Goal: Use online tool/utility: Utilize a website feature to perform a specific function

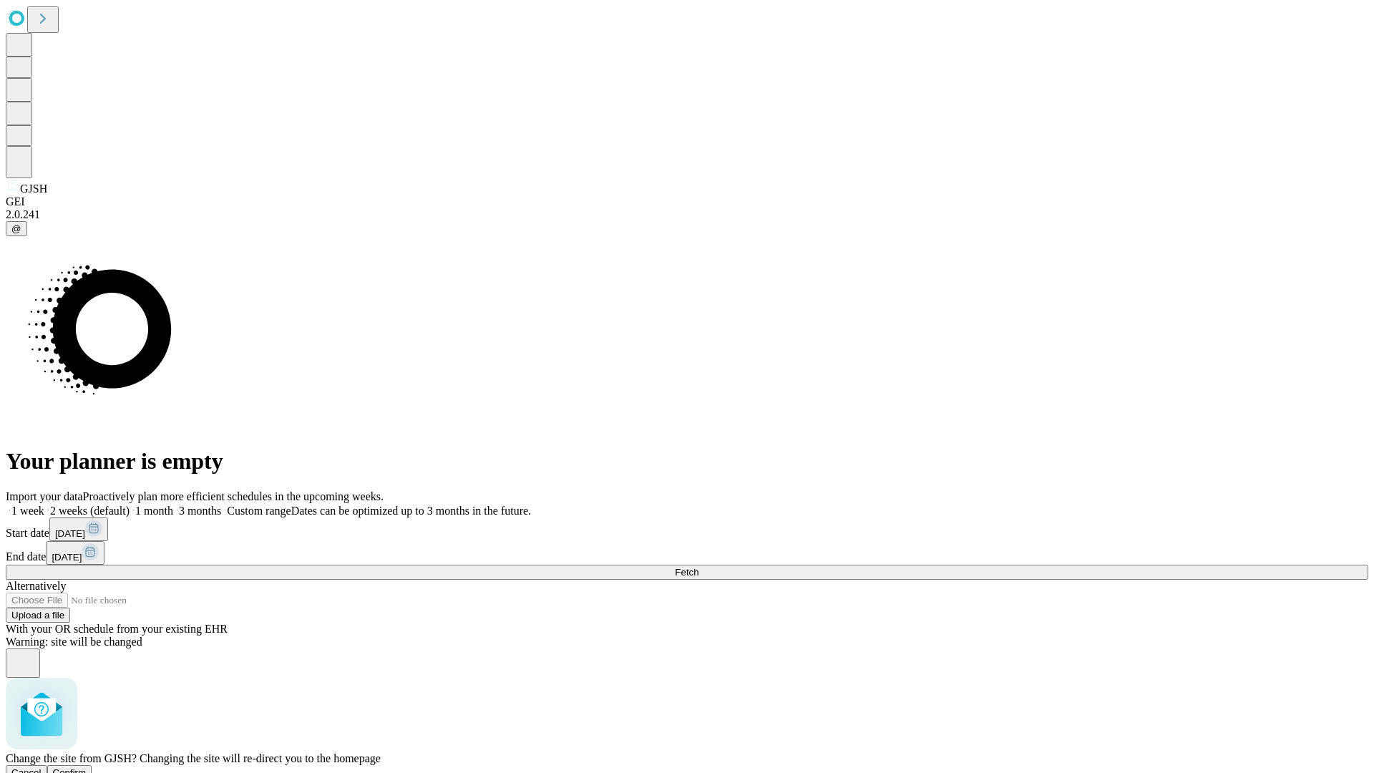
click at [87, 767] on span "Confirm" at bounding box center [70, 772] width 34 height 11
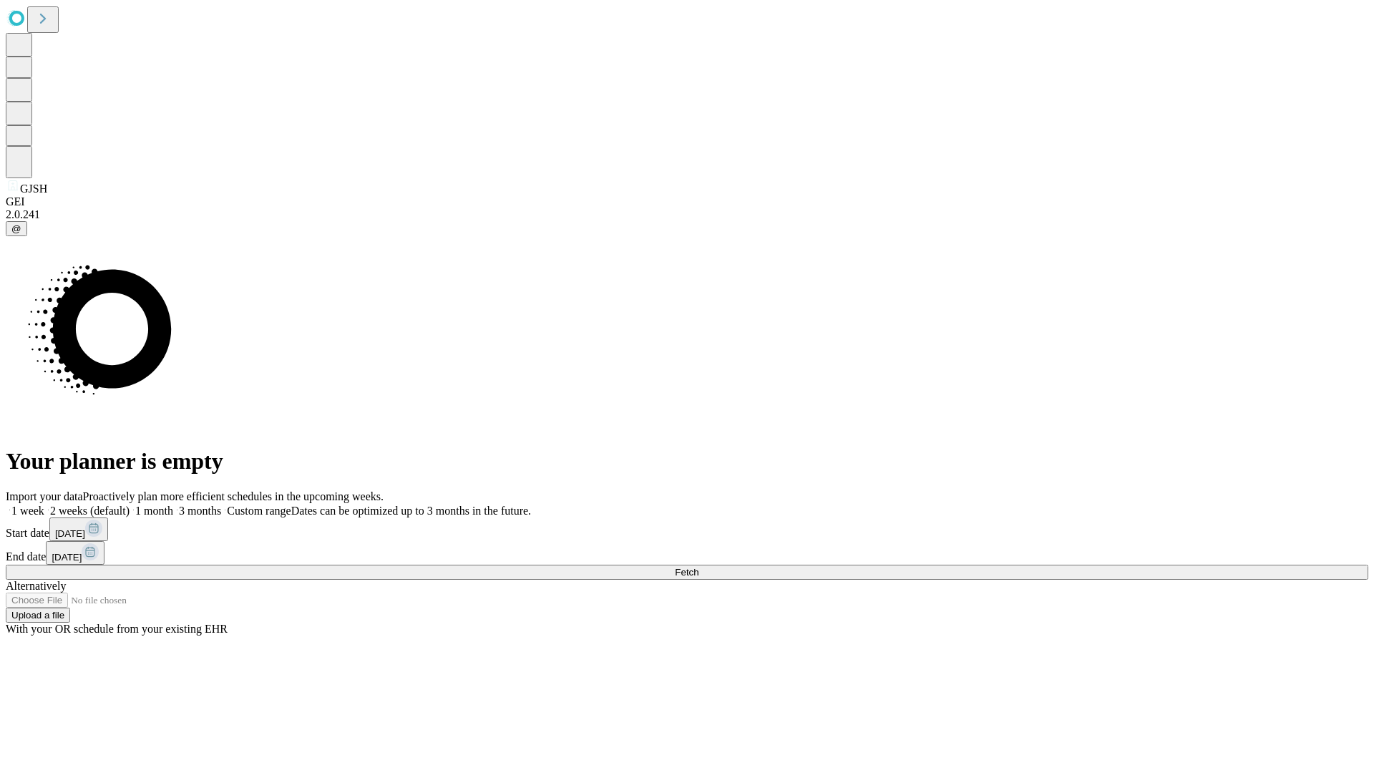
click at [173, 504] on label "1 month" at bounding box center [152, 510] width 44 height 12
click at [698, 567] on span "Fetch" at bounding box center [687, 572] width 24 height 11
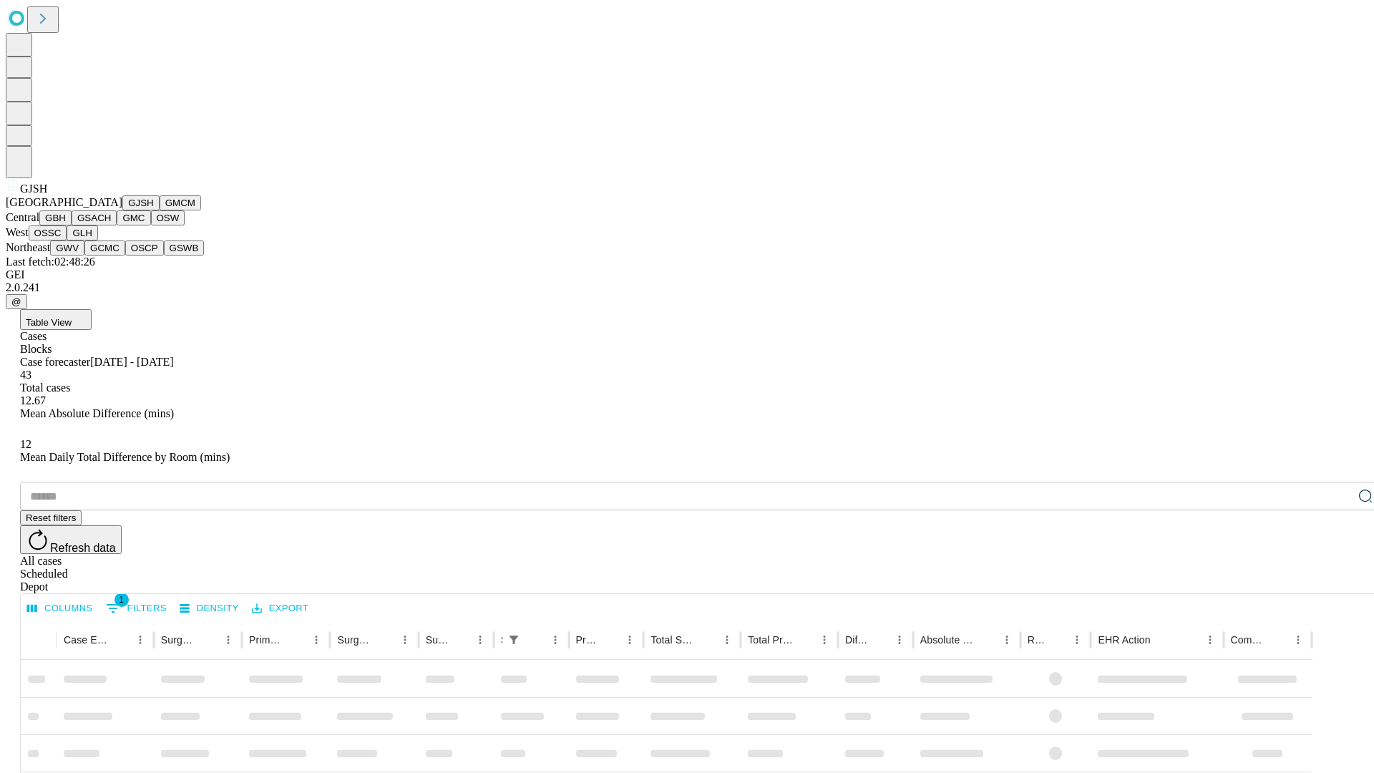
click at [160, 210] on button "GMCM" at bounding box center [180, 202] width 41 height 15
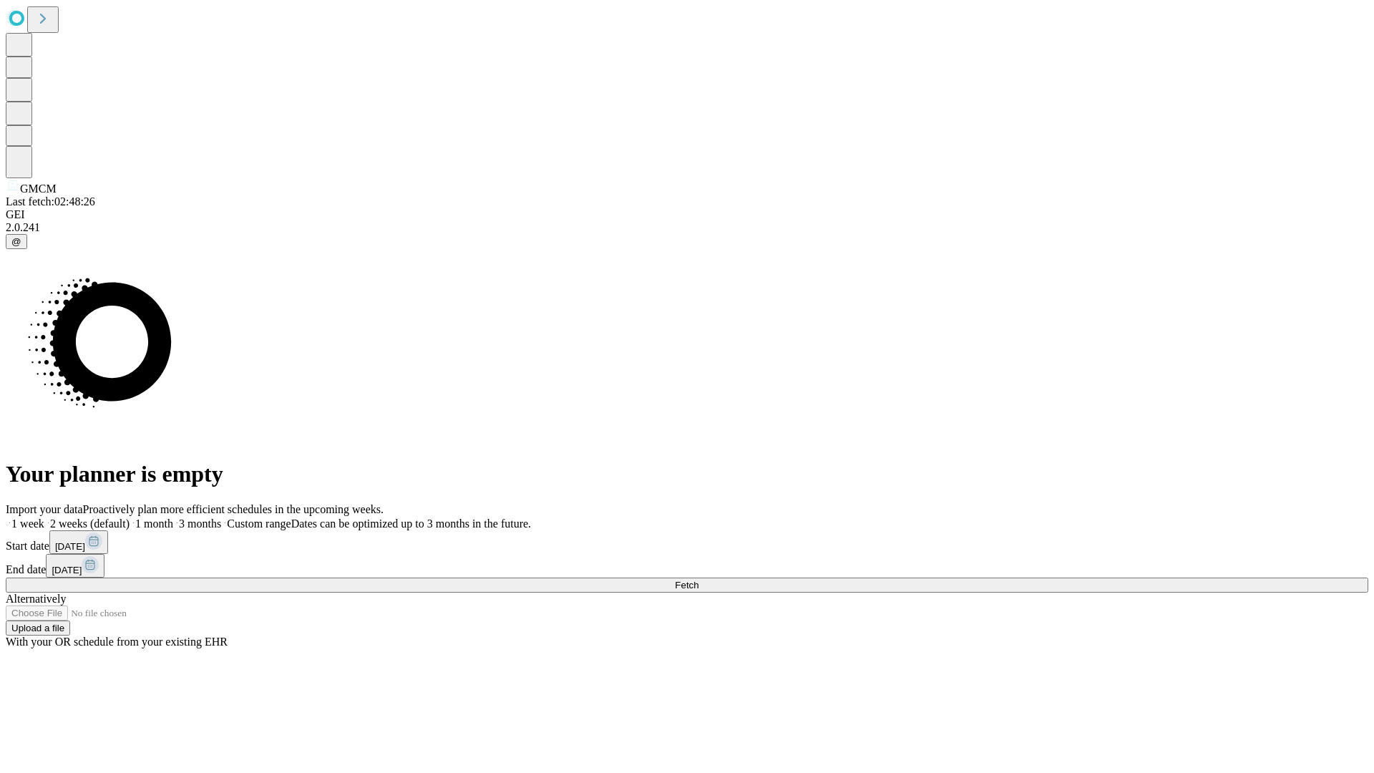
click at [173, 517] on label "1 month" at bounding box center [152, 523] width 44 height 12
click at [698, 580] on span "Fetch" at bounding box center [687, 585] width 24 height 11
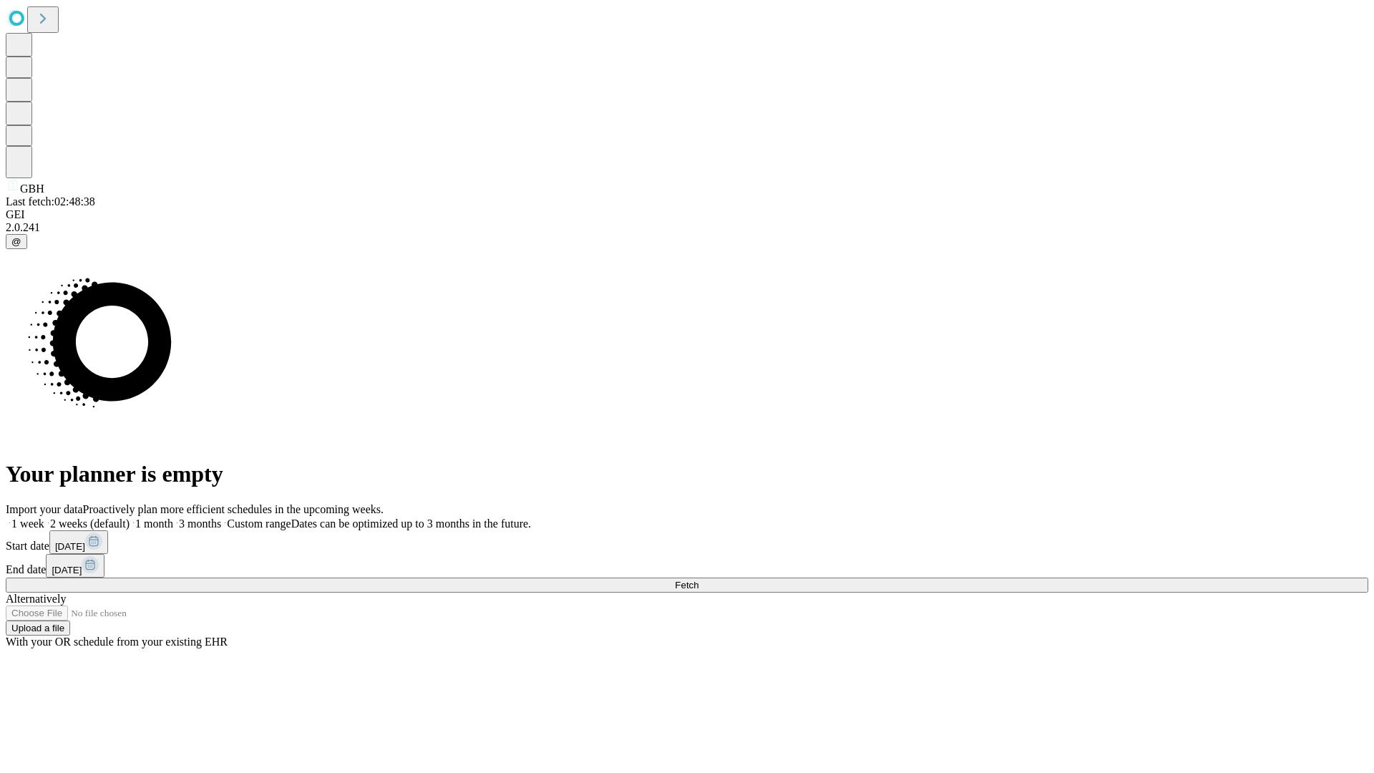
click at [173, 517] on label "1 month" at bounding box center [152, 523] width 44 height 12
click at [698, 580] on span "Fetch" at bounding box center [687, 585] width 24 height 11
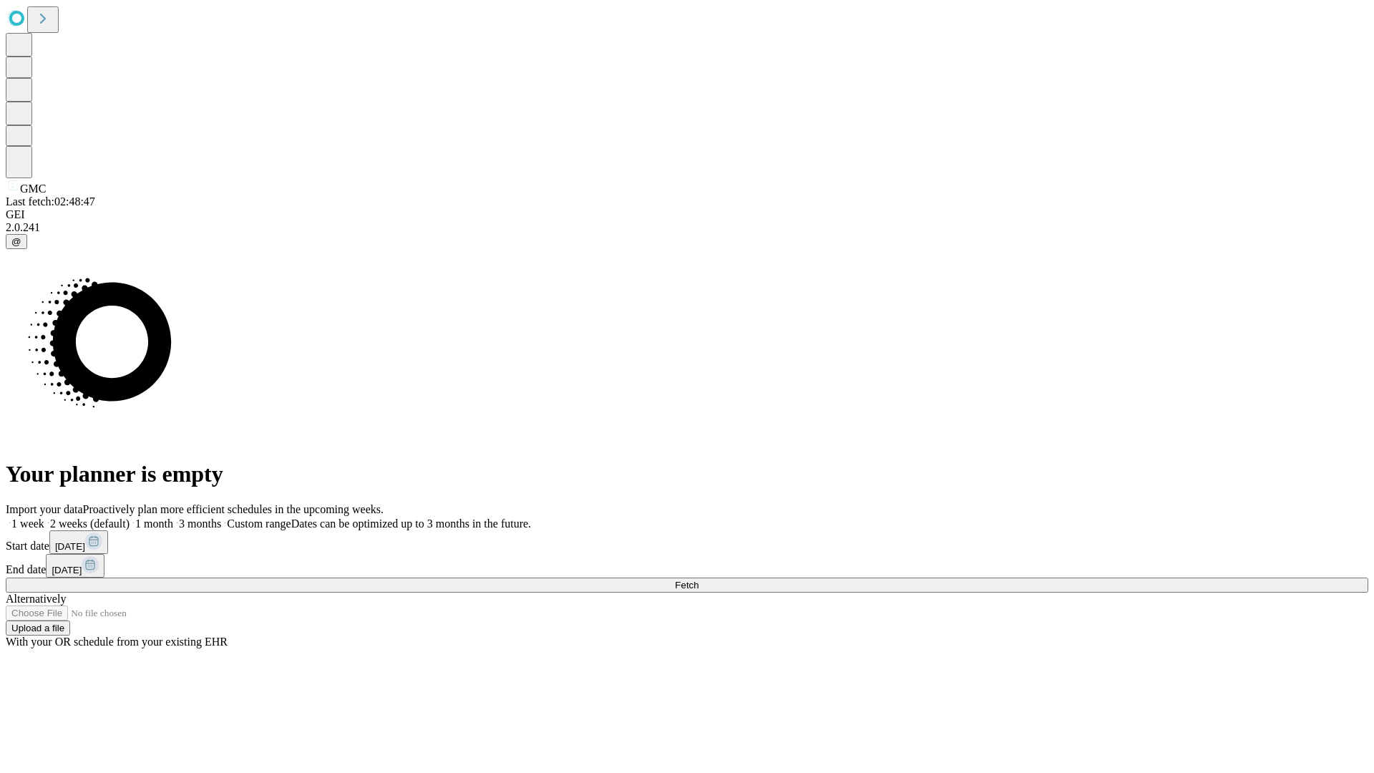
click at [698, 580] on span "Fetch" at bounding box center [687, 585] width 24 height 11
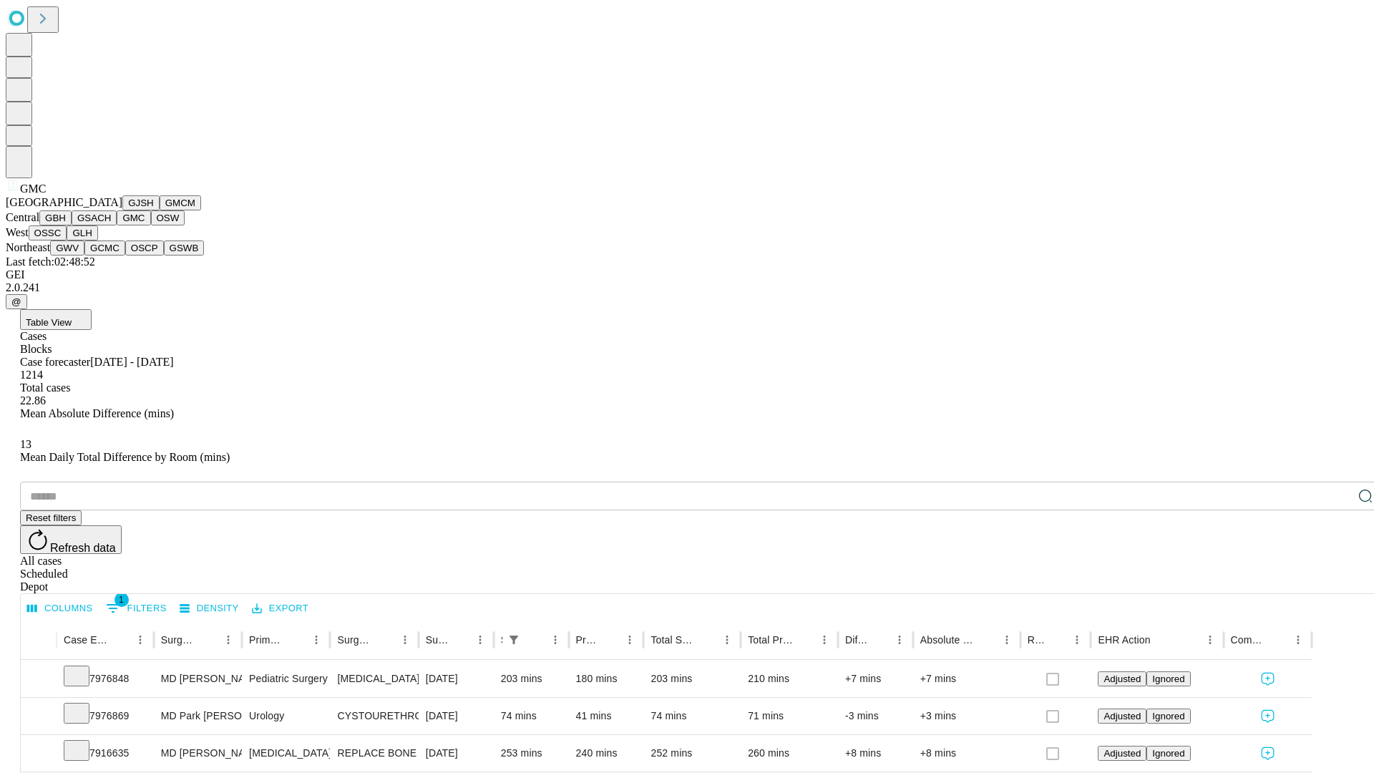
click at [151, 225] on button "OSW" at bounding box center [168, 217] width 34 height 15
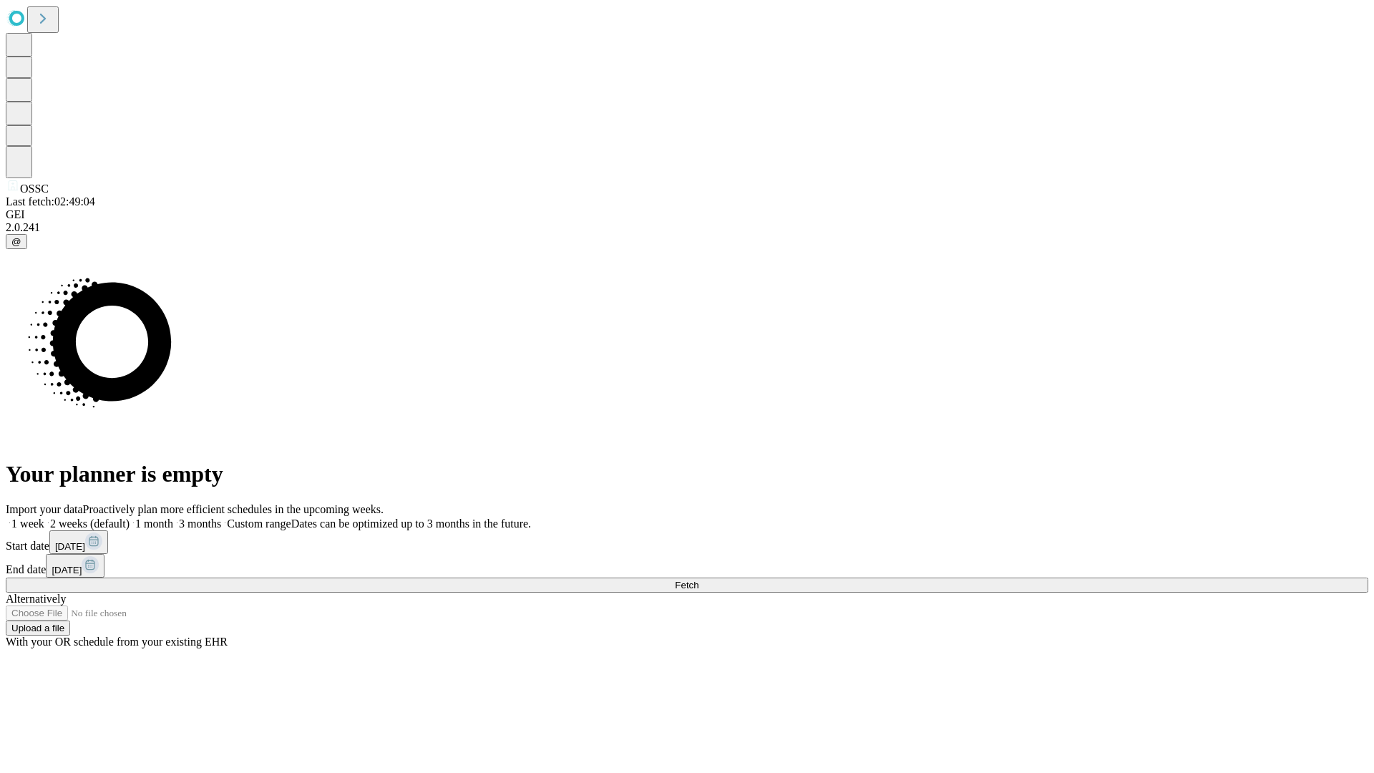
click at [698, 580] on span "Fetch" at bounding box center [687, 585] width 24 height 11
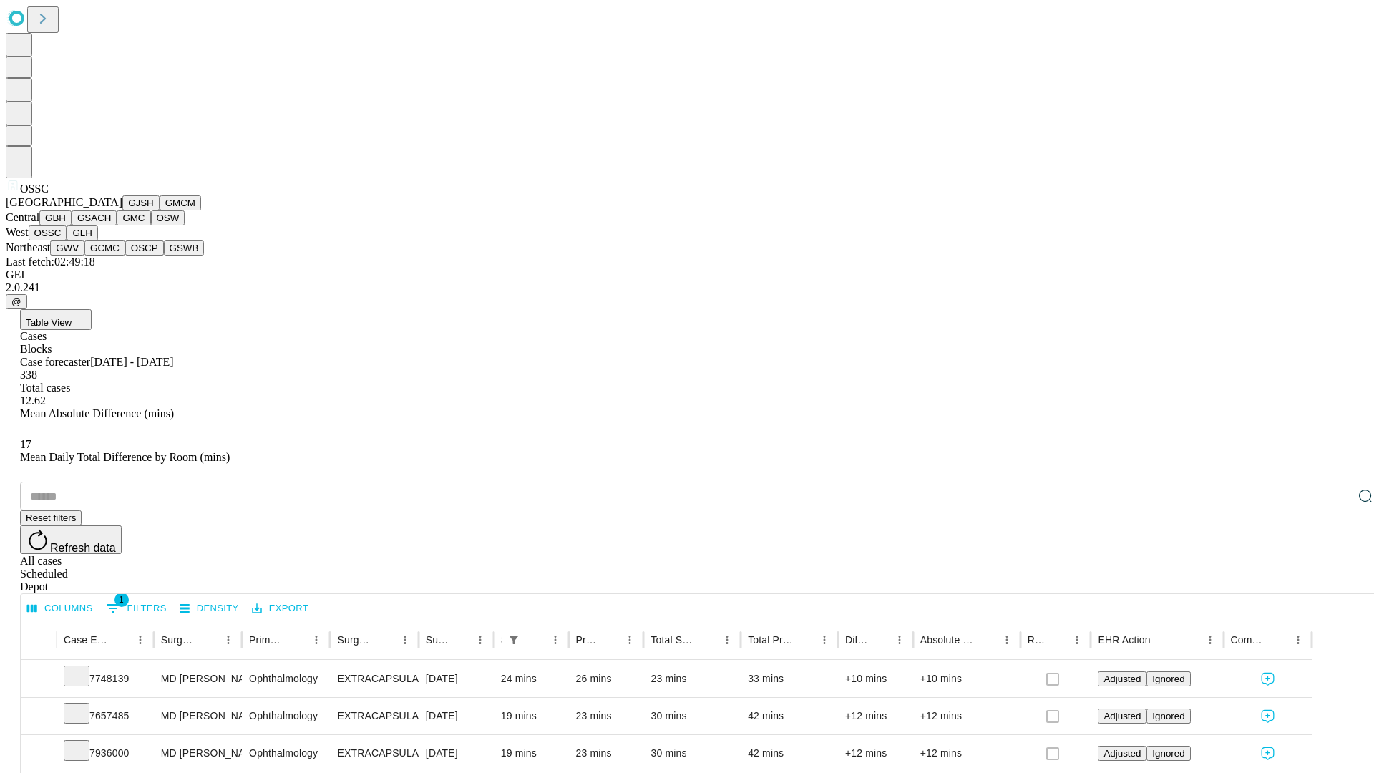
click at [97, 240] on button "GLH" at bounding box center [82, 232] width 31 height 15
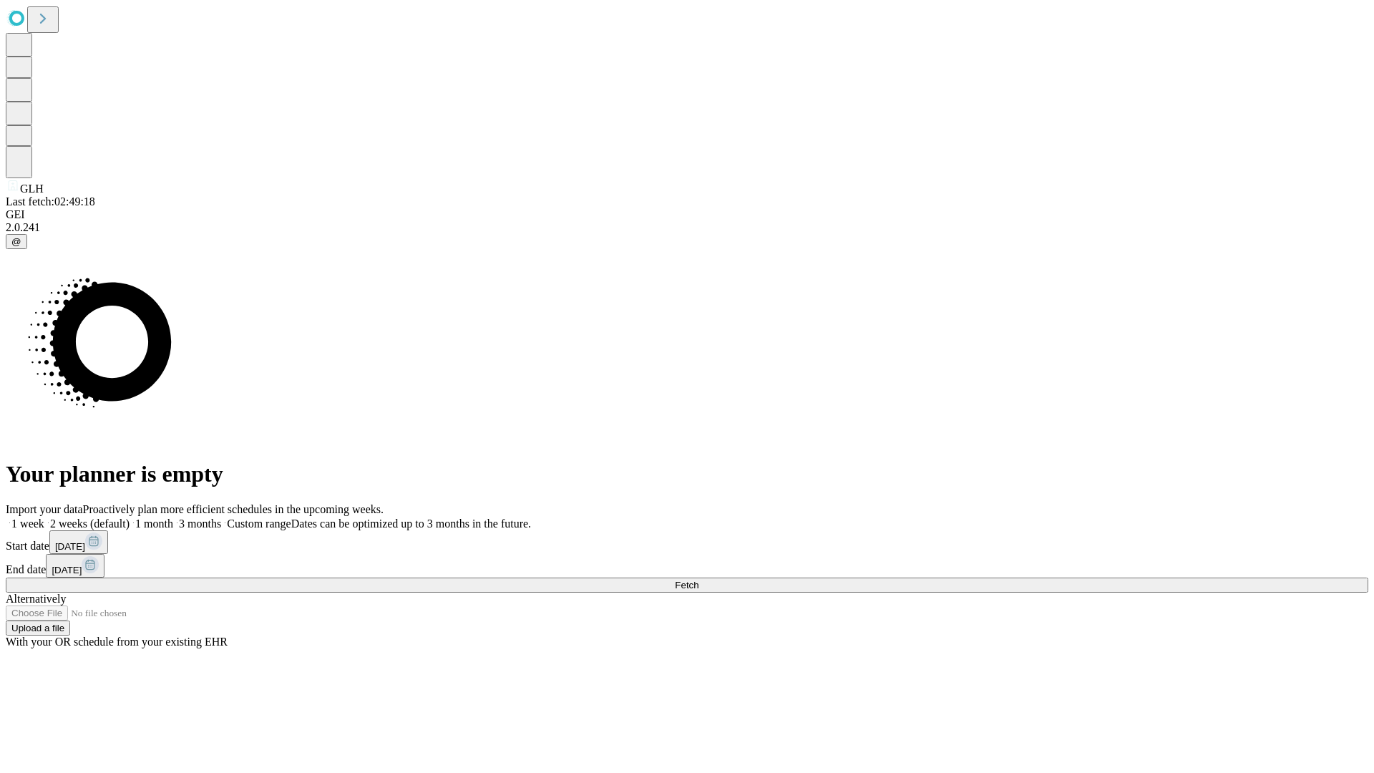
click at [173, 517] on label "1 month" at bounding box center [152, 523] width 44 height 12
click at [698, 580] on span "Fetch" at bounding box center [687, 585] width 24 height 11
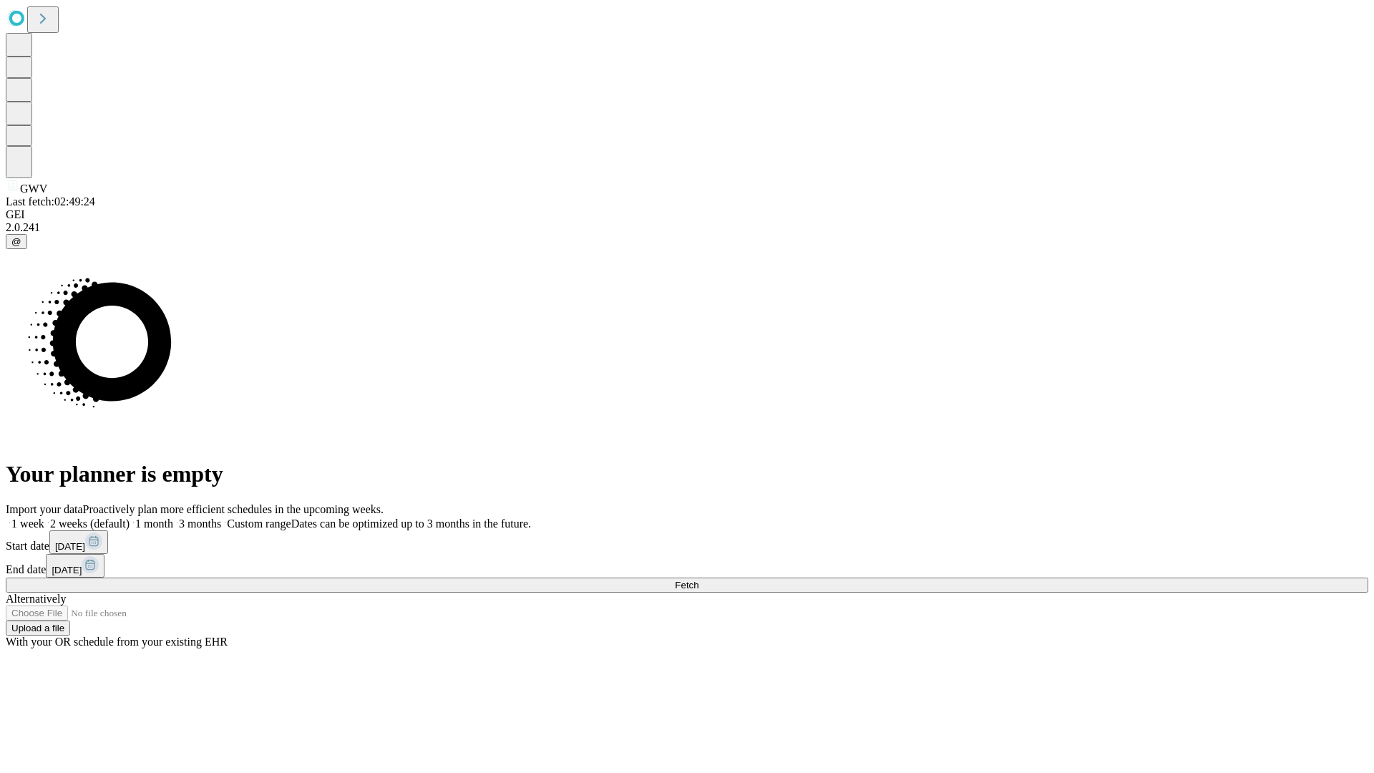
click at [173, 517] on label "1 month" at bounding box center [152, 523] width 44 height 12
click at [698, 580] on span "Fetch" at bounding box center [687, 585] width 24 height 11
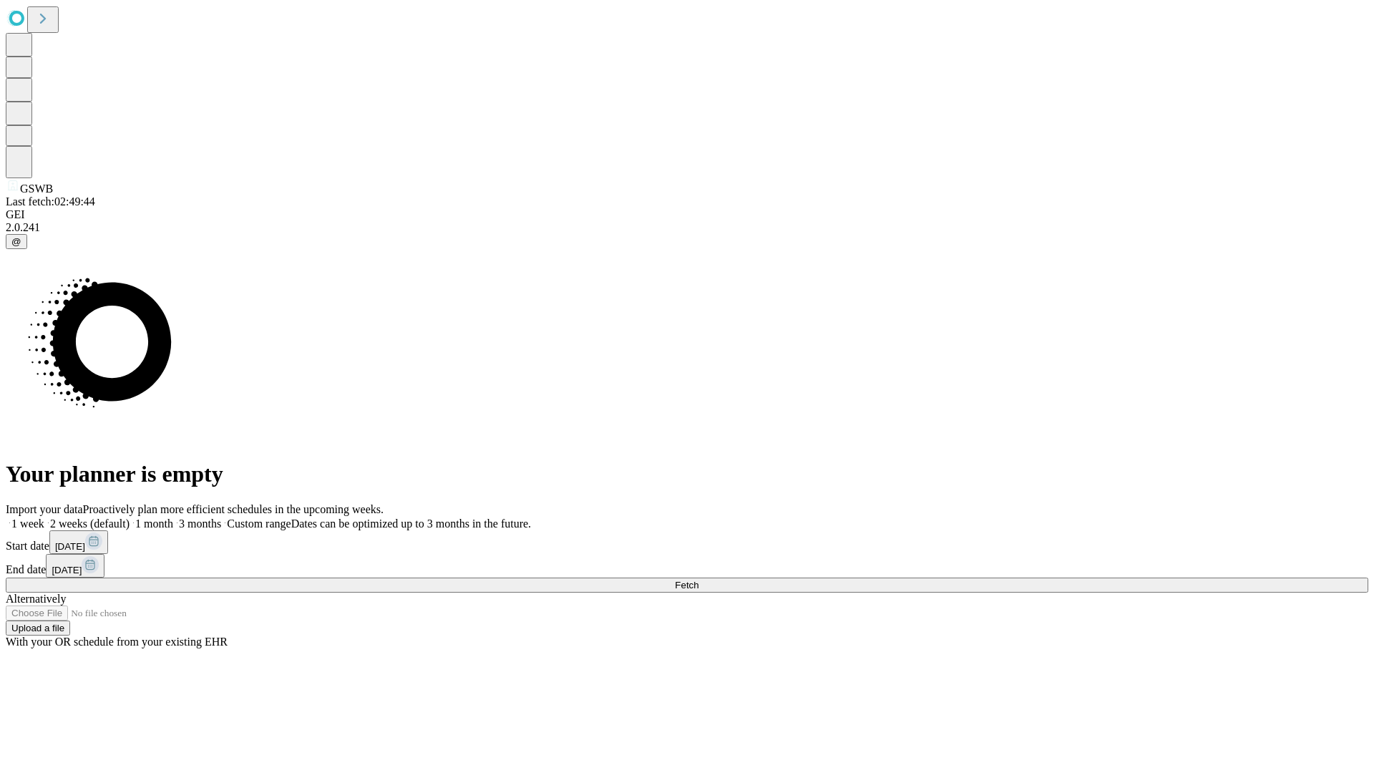
click at [698, 580] on span "Fetch" at bounding box center [687, 585] width 24 height 11
